Goal: Information Seeking & Learning: Learn about a topic

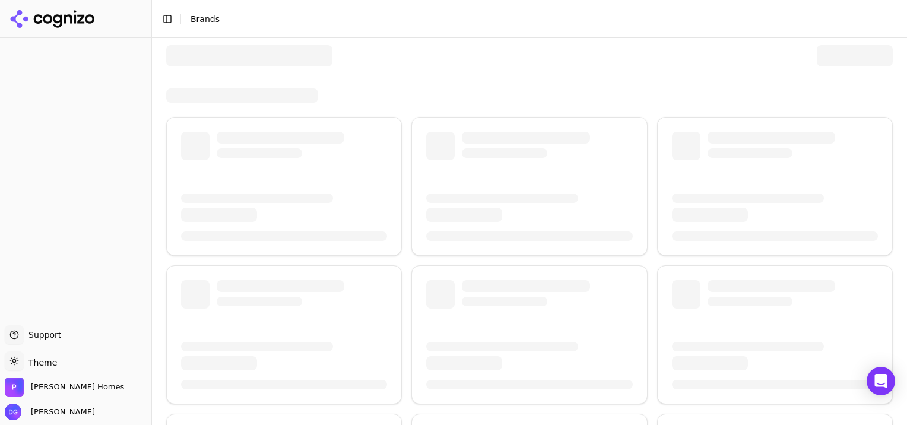
click at [373, 204] on div at bounding box center [284, 207] width 206 height 28
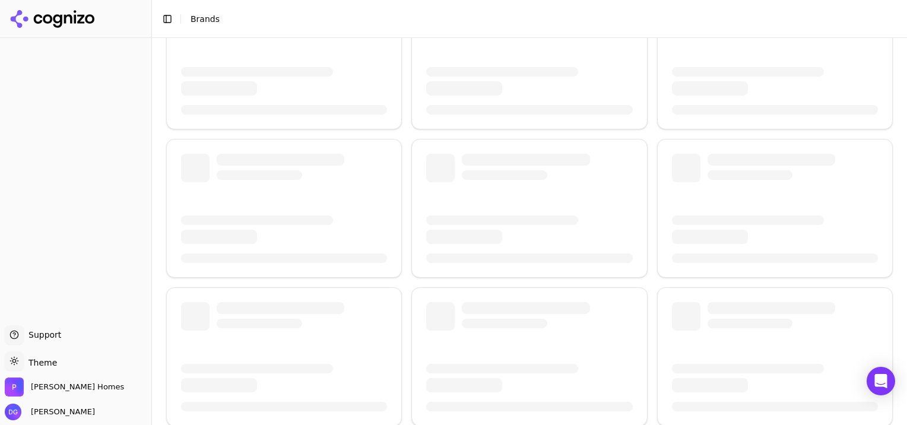
click at [203, 23] on span "Brands" at bounding box center [204, 18] width 29 height 9
click at [254, 364] on div at bounding box center [257, 368] width 152 height 9
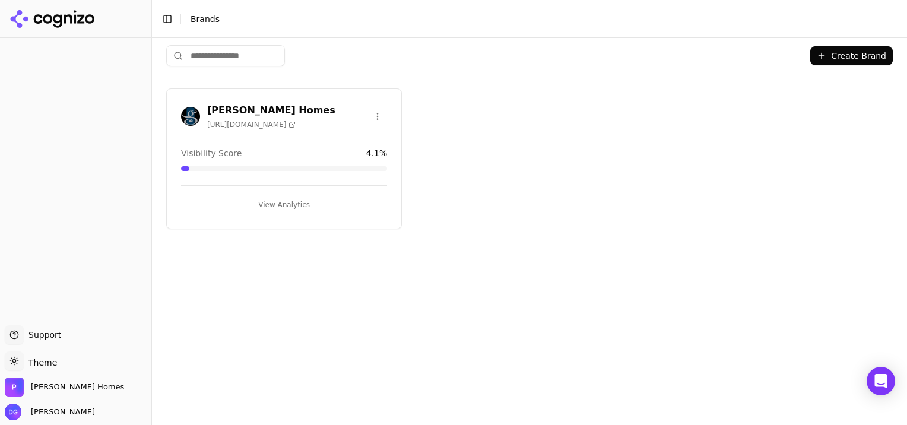
click at [287, 199] on button "View Analytics" at bounding box center [284, 204] width 206 height 19
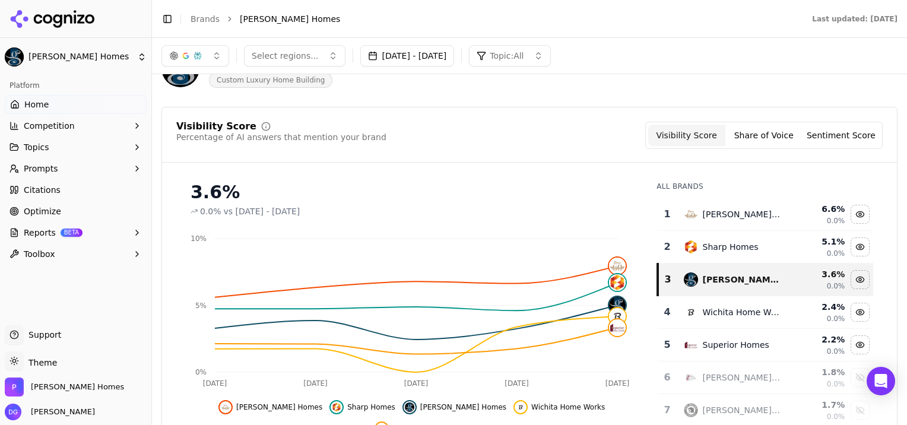
scroll to position [45, 0]
click at [769, 133] on button "Share of Voice" at bounding box center [763, 134] width 77 height 21
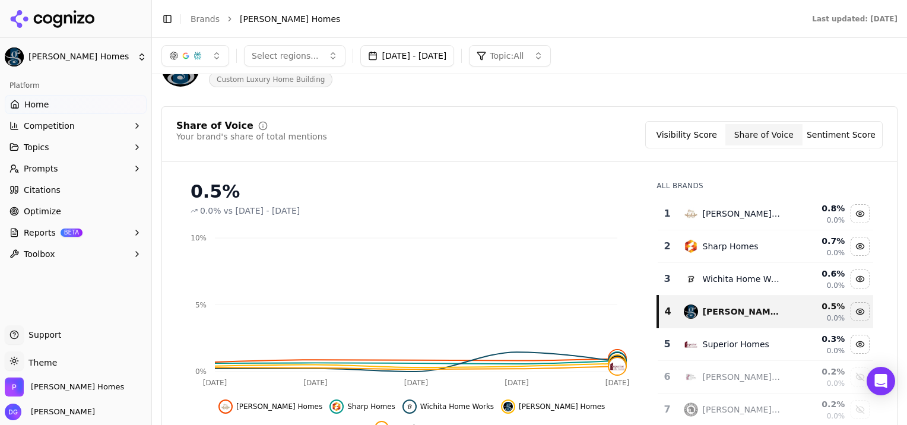
click at [830, 133] on button "Sentiment Score" at bounding box center [840, 134] width 77 height 21
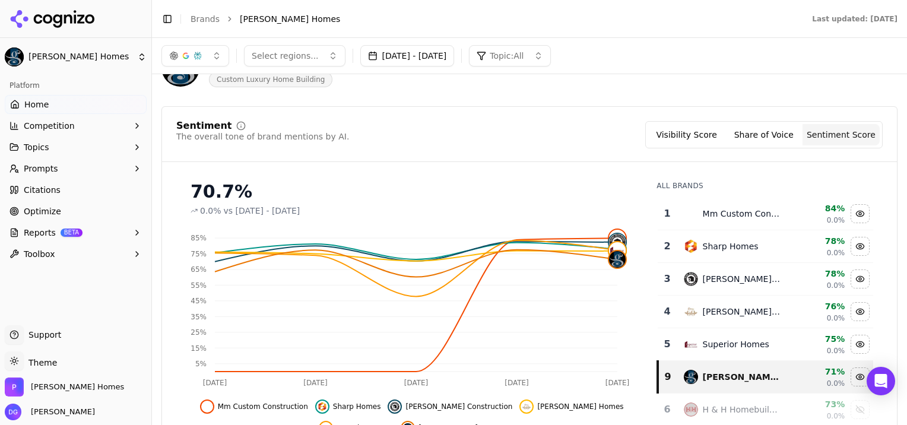
click at [692, 132] on button "Visibility Score" at bounding box center [686, 134] width 77 height 21
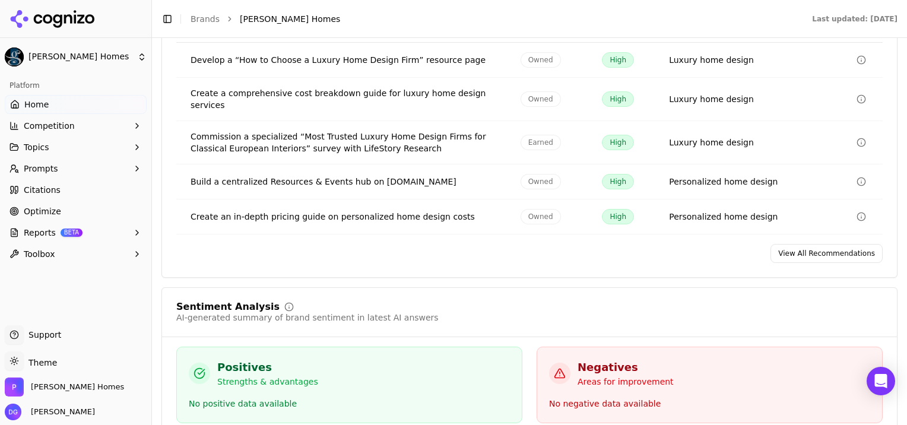
scroll to position [1934, 0]
click at [818, 243] on link "View All Recommendations" at bounding box center [826, 252] width 112 height 19
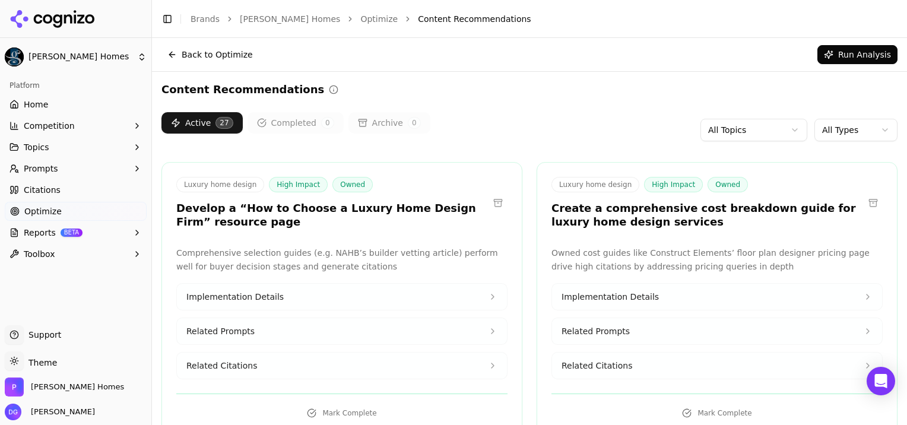
click at [211, 53] on button "Back to Optimize" at bounding box center [209, 54] width 97 height 19
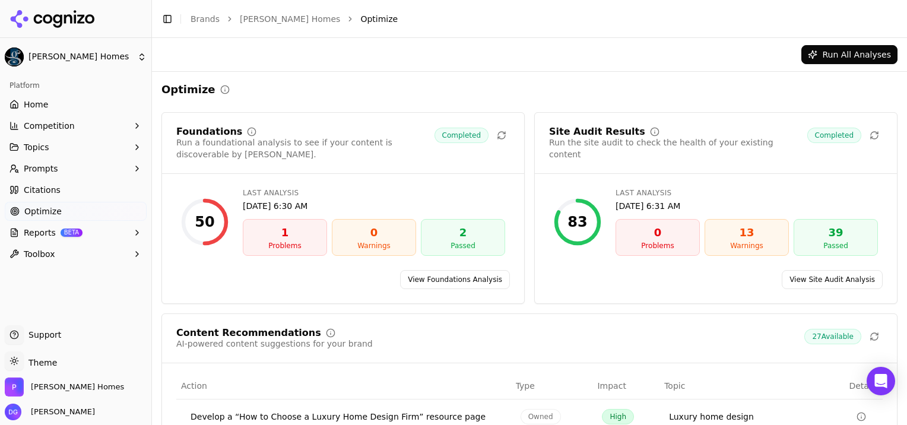
click at [850, 281] on link "View Site Audit Analysis" at bounding box center [832, 279] width 101 height 19
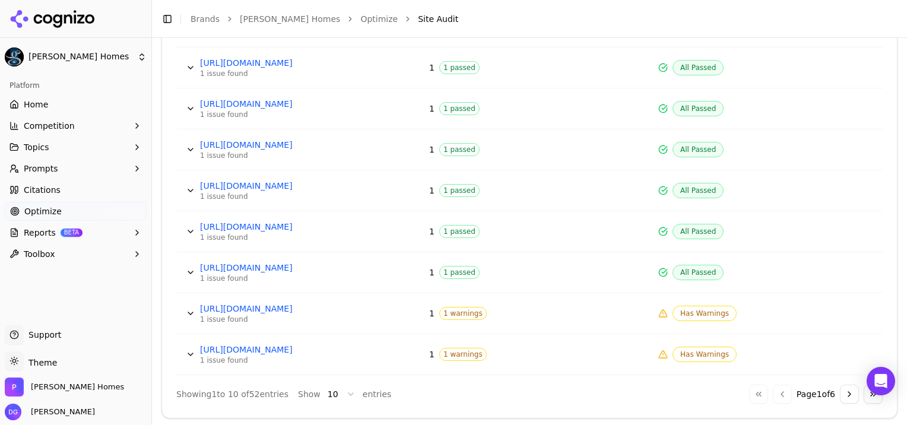
scroll to position [623, 0]
click at [700, 309] on span "Has Warnings" at bounding box center [704, 312] width 64 height 15
click at [450, 313] on span "1 warnings" at bounding box center [462, 312] width 47 height 13
click at [325, 307] on link "[URL][DOMAIN_NAME]" at bounding box center [289, 308] width 178 height 12
click at [338, 347] on link "[URL][DOMAIN_NAME]" at bounding box center [289, 349] width 178 height 12
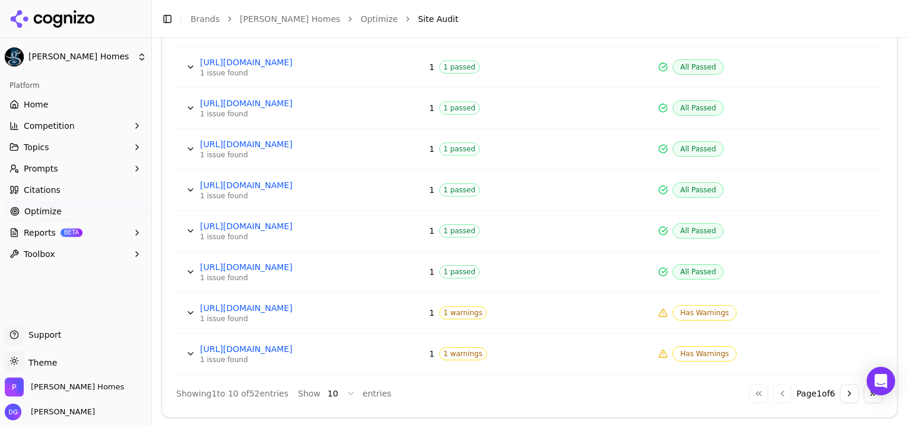
click at [840, 393] on button "Go to next page" at bounding box center [849, 393] width 19 height 19
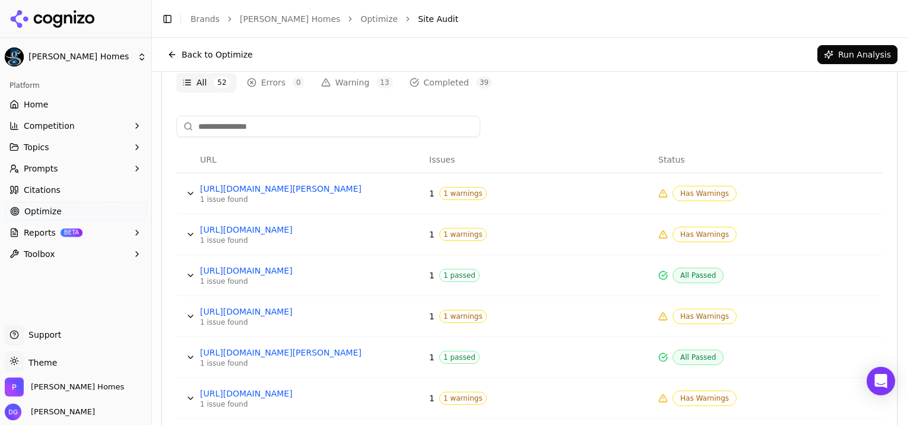
scroll to position [403, 0]
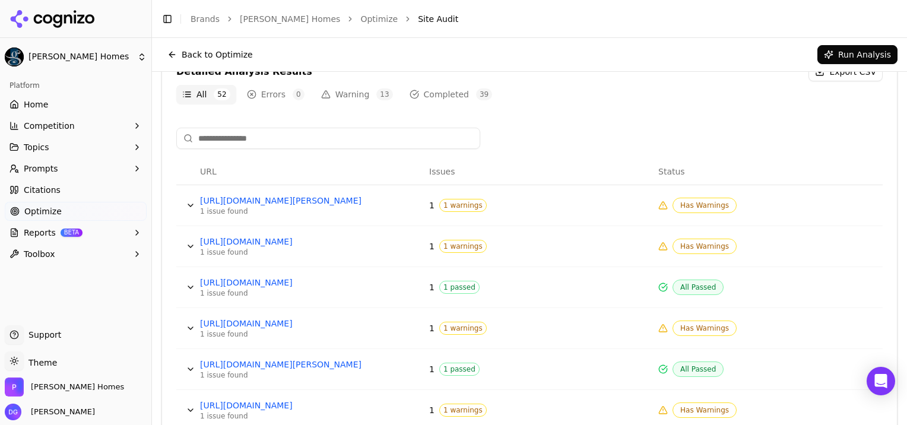
click at [459, 206] on span "1 warnings" at bounding box center [462, 205] width 47 height 13
click at [691, 207] on span "Has Warnings" at bounding box center [704, 205] width 64 height 15
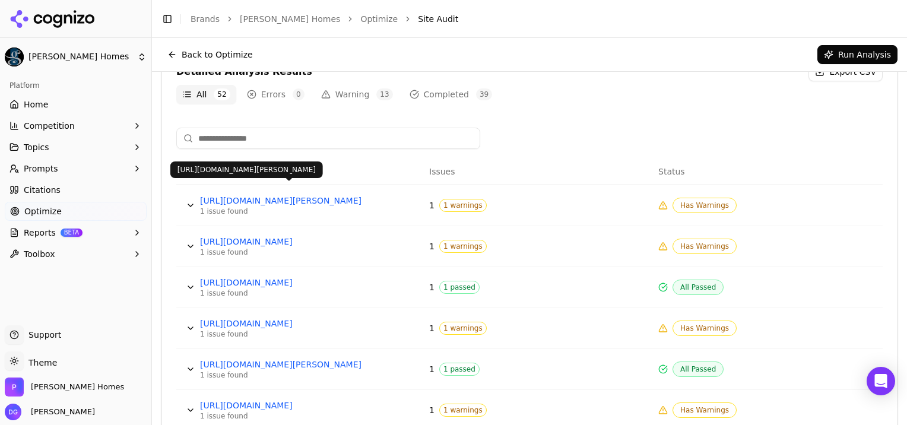
click at [299, 202] on link "[URL][DOMAIN_NAME][PERSON_NAME]" at bounding box center [289, 201] width 178 height 12
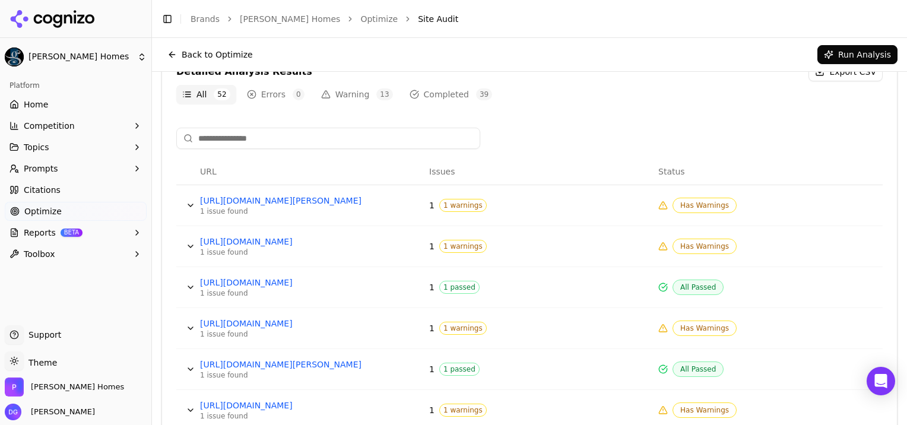
click at [345, 242] on link "[URL][DOMAIN_NAME]" at bounding box center [289, 242] width 178 height 12
